Goal: Task Accomplishment & Management: Manage account settings

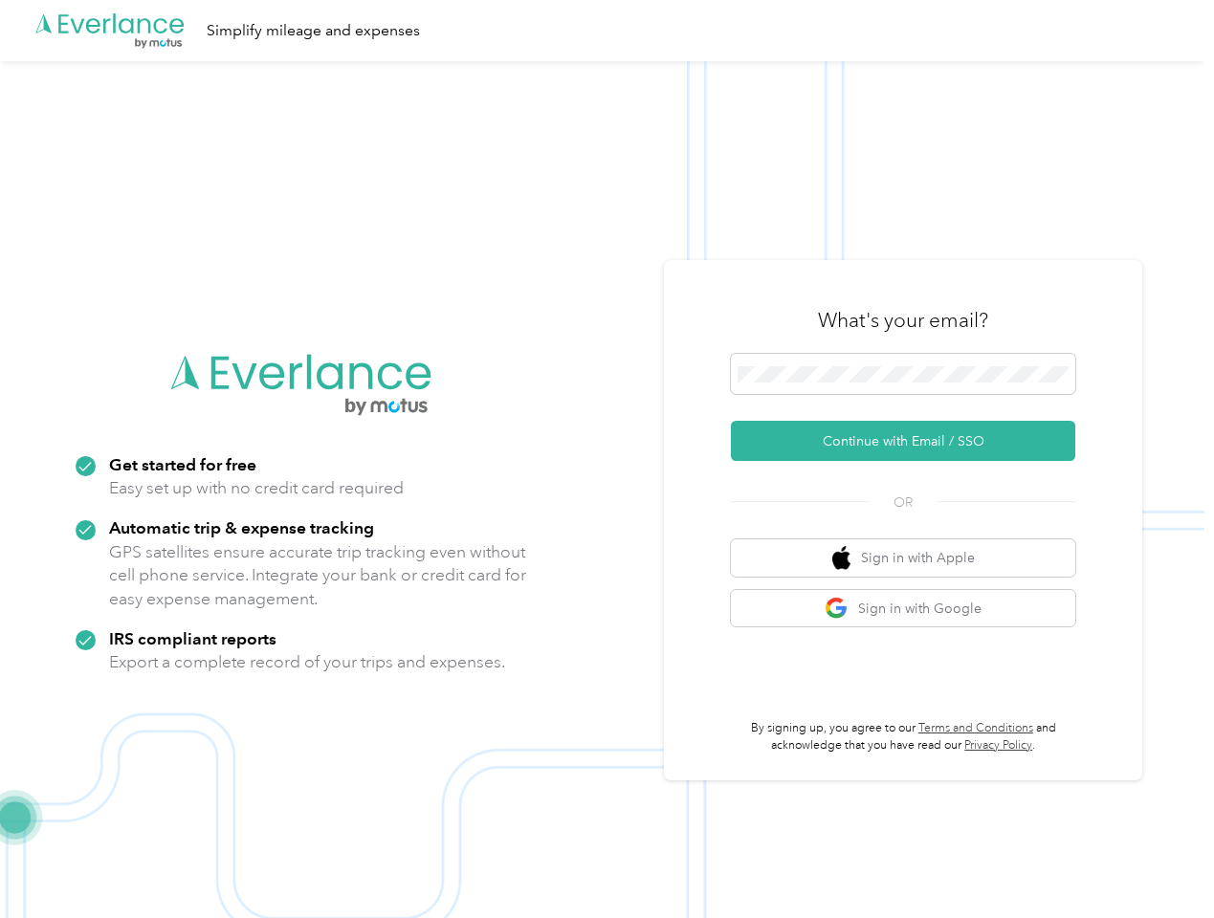
click at [606, 459] on img at bounding box center [602, 520] width 1204 height 918
click at [606, 31] on div ".cls-1 { fill: #00adee; } .cls-2 { fill: #fff; } .cls-3 { fill: #707372; } .cls…" at bounding box center [602, 30] width 1204 height 61
click at [911, 441] on button "Continue with Email / SSO" at bounding box center [903, 441] width 344 height 40
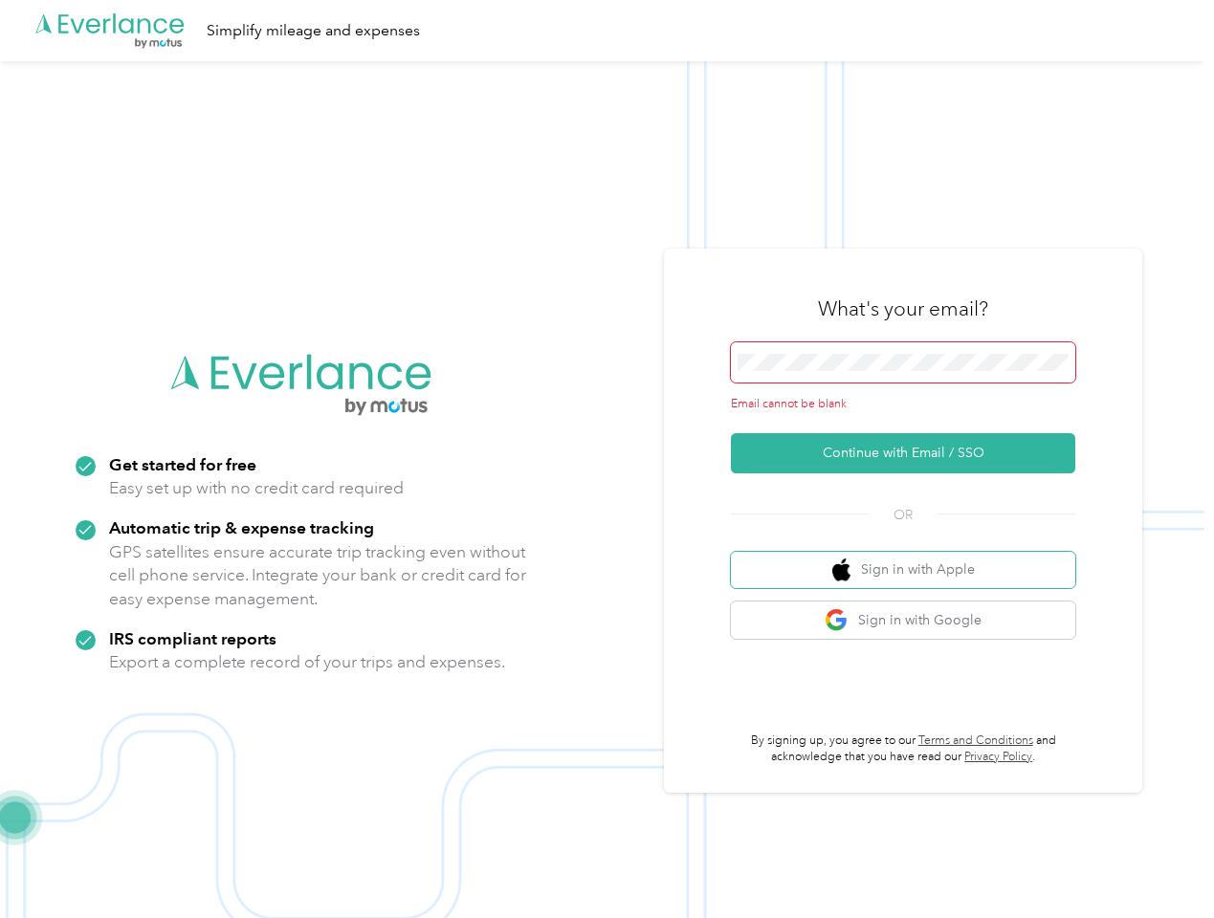
click at [911, 558] on button "Sign in with Apple" at bounding box center [903, 570] width 344 height 37
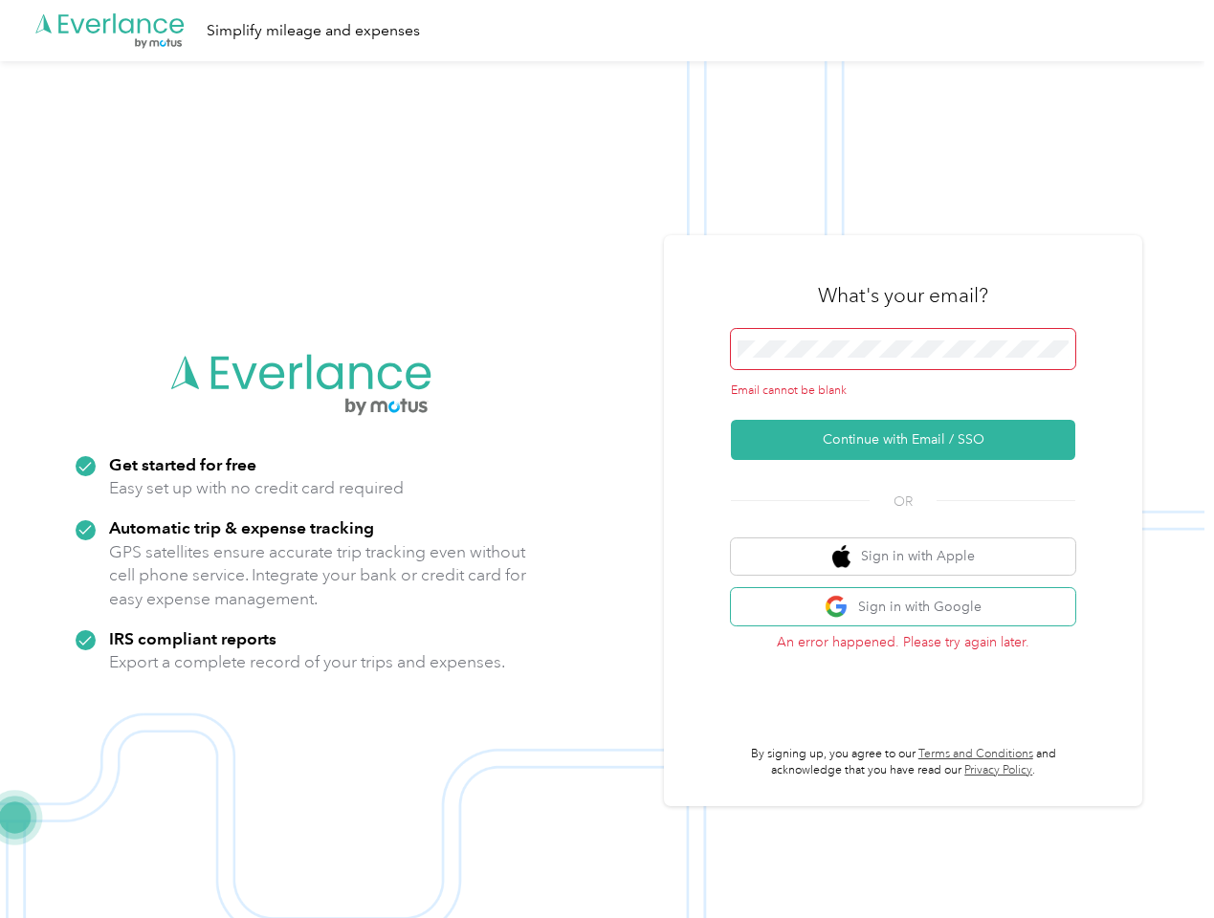
click at [911, 608] on button "Sign in with Google" at bounding box center [903, 606] width 344 height 37
